Goal: Browse casually

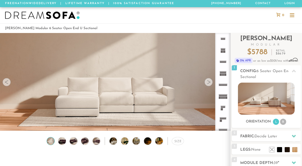
click at [210, 81] on div at bounding box center [208, 82] width 8 height 8
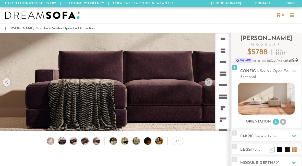
click at [210, 81] on div at bounding box center [208, 82] width 8 height 8
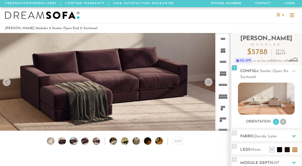
click at [210, 81] on div at bounding box center [208, 82] width 8 height 8
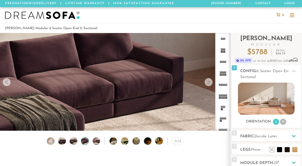
click at [210, 81] on div at bounding box center [208, 82] width 8 height 8
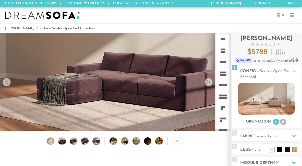
click at [210, 81] on div at bounding box center [208, 82] width 8 height 8
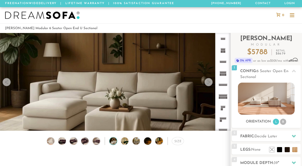
click at [210, 81] on div at bounding box center [208, 82] width 8 height 8
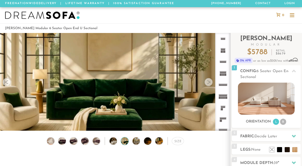
click at [210, 81] on div at bounding box center [208, 82] width 8 height 8
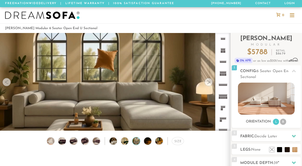
click at [210, 81] on div at bounding box center [208, 82] width 8 height 8
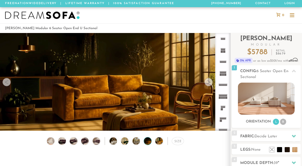
click at [210, 81] on div at bounding box center [208, 82] width 8 height 8
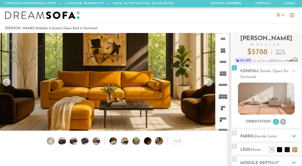
click at [210, 81] on div at bounding box center [208, 82] width 8 height 8
